Goal: Information Seeking & Learning: Understand process/instructions

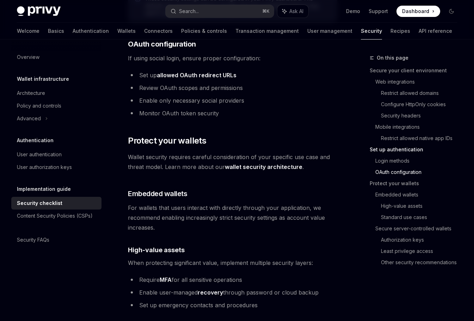
scroll to position [839, 0]
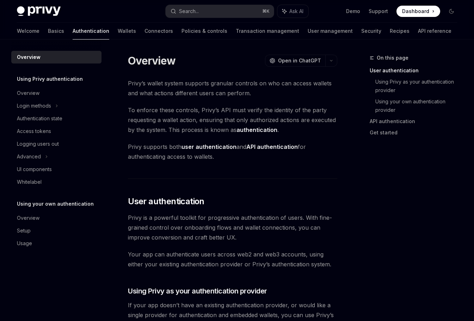
scroll to position [142, 0]
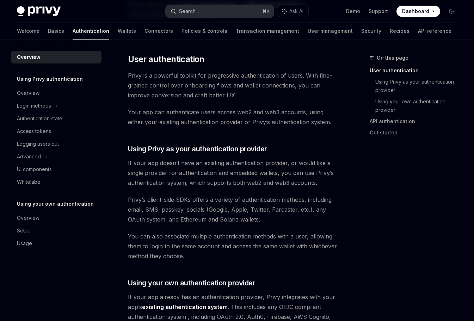
click at [205, 12] on button "Search... ⌘ K" at bounding box center [220, 11] width 109 height 13
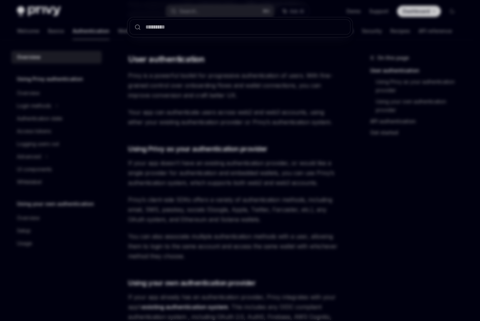
type input "**********"
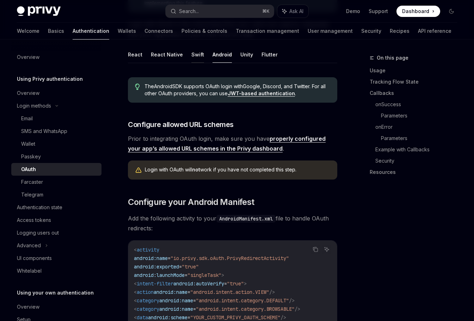
scroll to position [176, 0]
click at [141, 55] on button "React" at bounding box center [135, 55] width 14 height 17
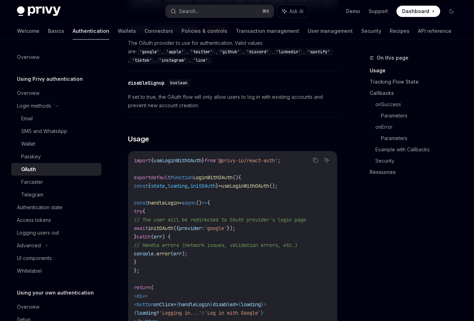
scroll to position [337, 0]
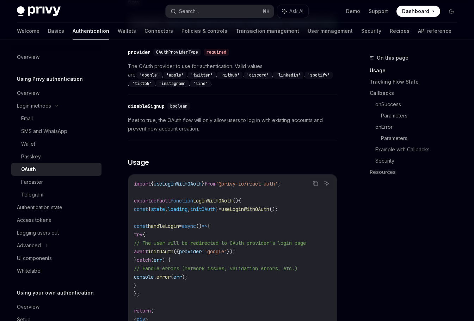
click at [177, 51] on div "​ provider OAuthProviderType required" at bounding box center [229, 52] width 202 height 8
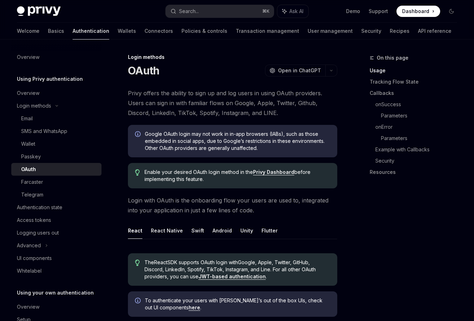
scroll to position [1, 0]
type textarea "*"
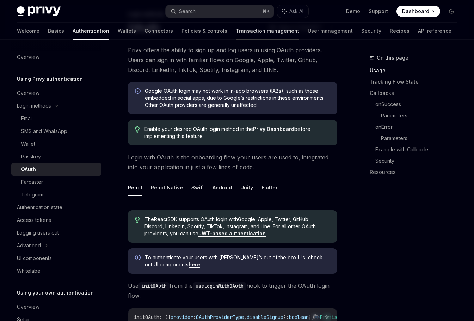
scroll to position [44, 0]
click at [280, 131] on link "Privy Dashboard" at bounding box center [273, 129] width 41 height 6
